Goal: Transaction & Acquisition: Purchase product/service

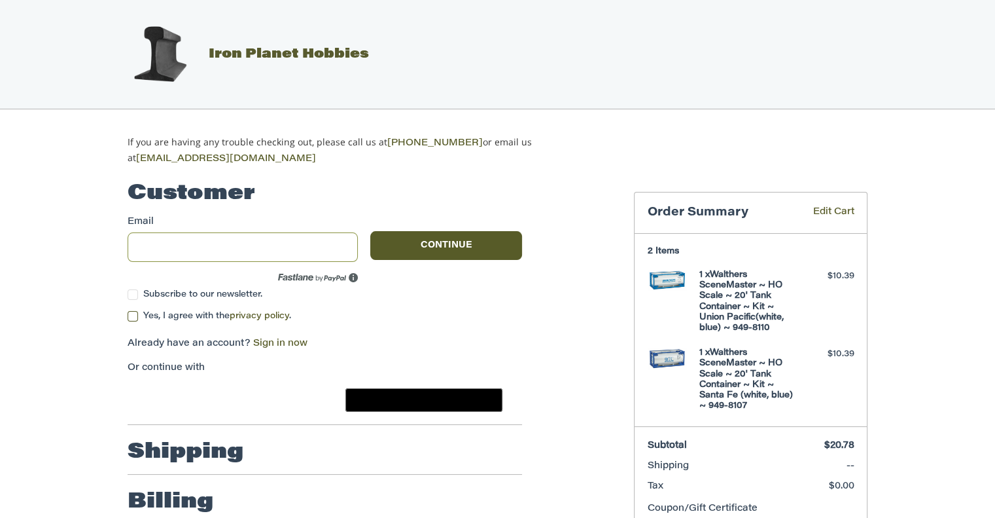
click at [147, 238] on input "Email" at bounding box center [243, 246] width 230 height 29
type input "**********"
click at [139, 312] on label "Yes, I agree with the privacy policy ." at bounding box center [325, 316] width 395 height 10
click at [273, 340] on link "Sign in now" at bounding box center [280, 343] width 54 height 9
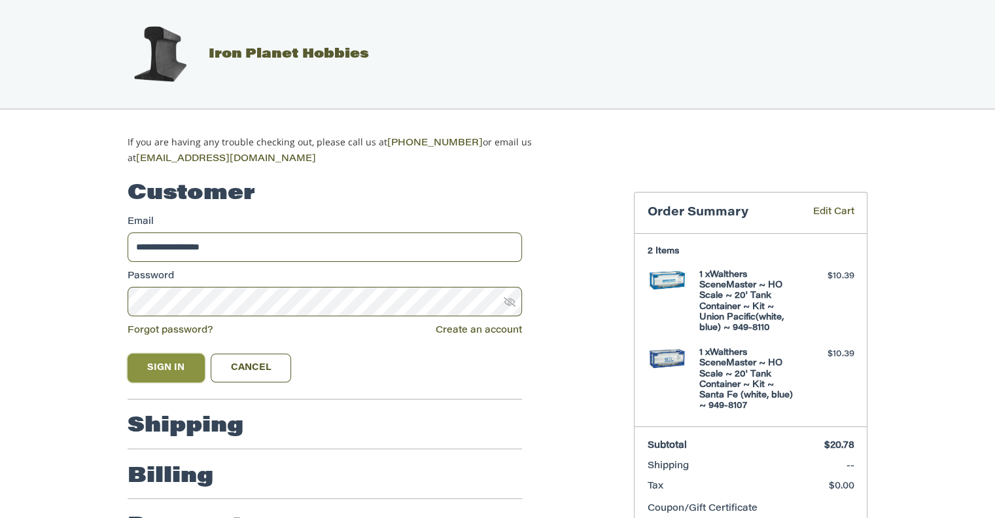
click at [175, 361] on button "Sign In" at bounding box center [166, 367] width 77 height 29
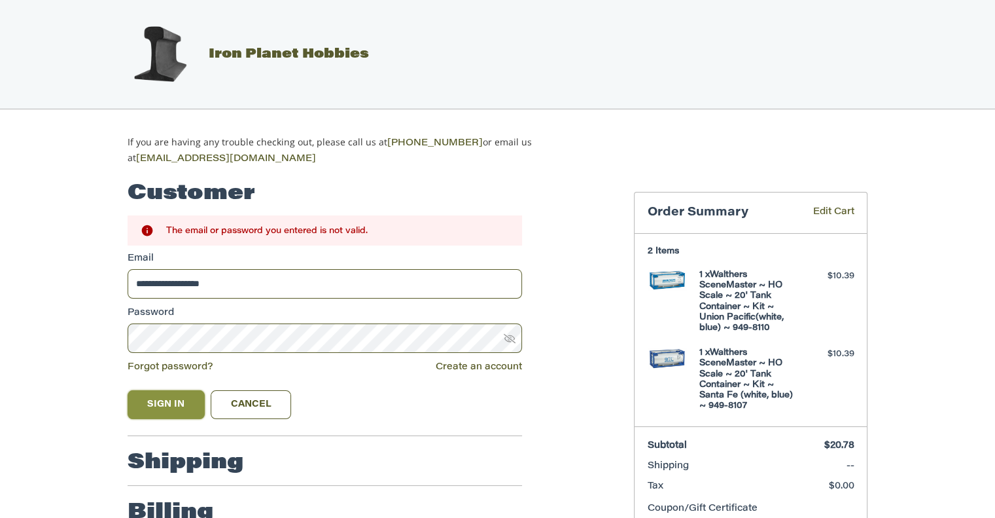
click at [164, 395] on button "Sign In" at bounding box center [166, 404] width 77 height 29
click at [168, 401] on button "Sign In" at bounding box center [166, 404] width 77 height 29
click at [511, 334] on icon at bounding box center [510, 338] width 12 height 9
click at [170, 398] on button "Sign In" at bounding box center [166, 404] width 77 height 29
